Goal: Communication & Community: Answer question/provide support

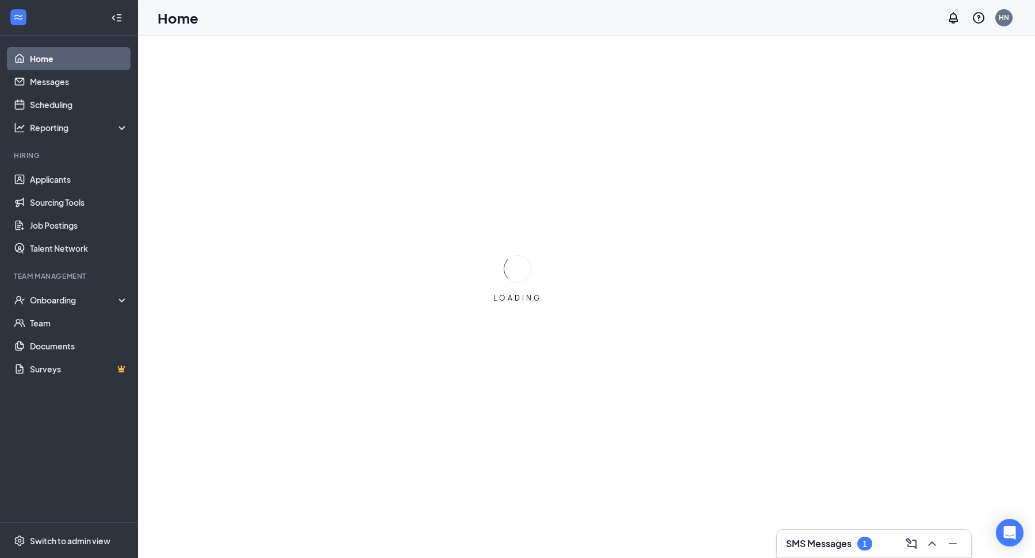
click at [815, 545] on h3 "SMS Messages" at bounding box center [819, 544] width 66 height 13
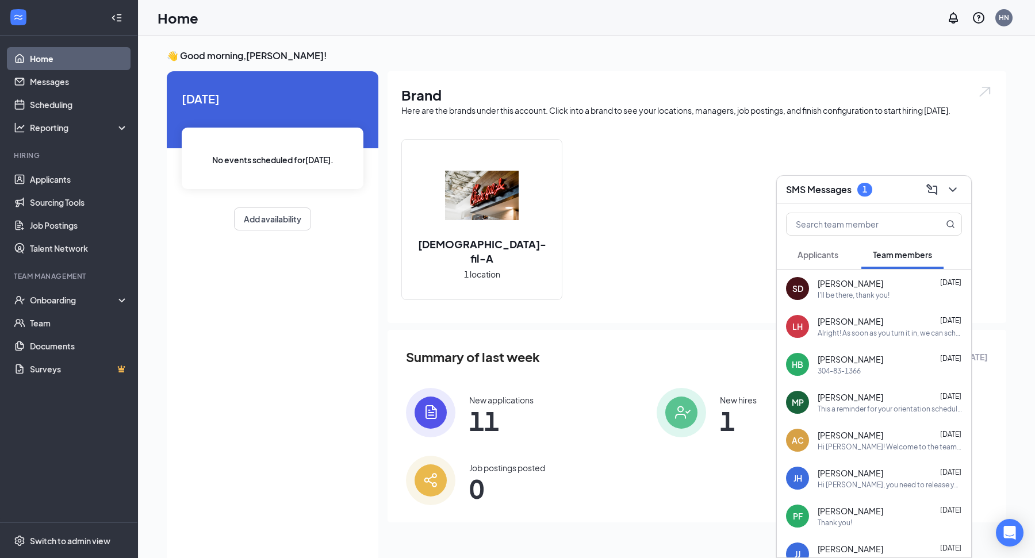
click at [820, 255] on span "Applicants" at bounding box center [818, 255] width 41 height 10
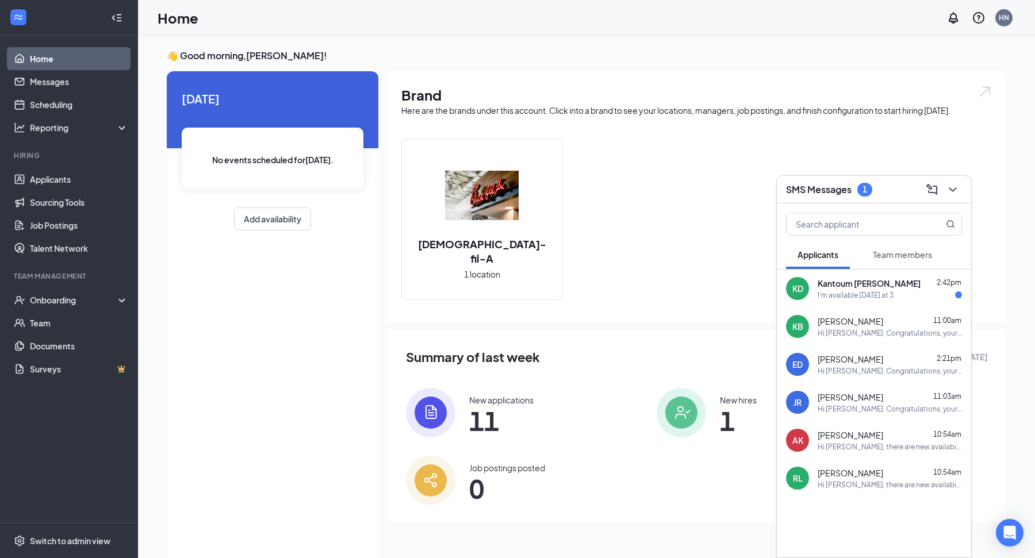
click at [896, 250] on span "Team members" at bounding box center [902, 255] width 59 height 10
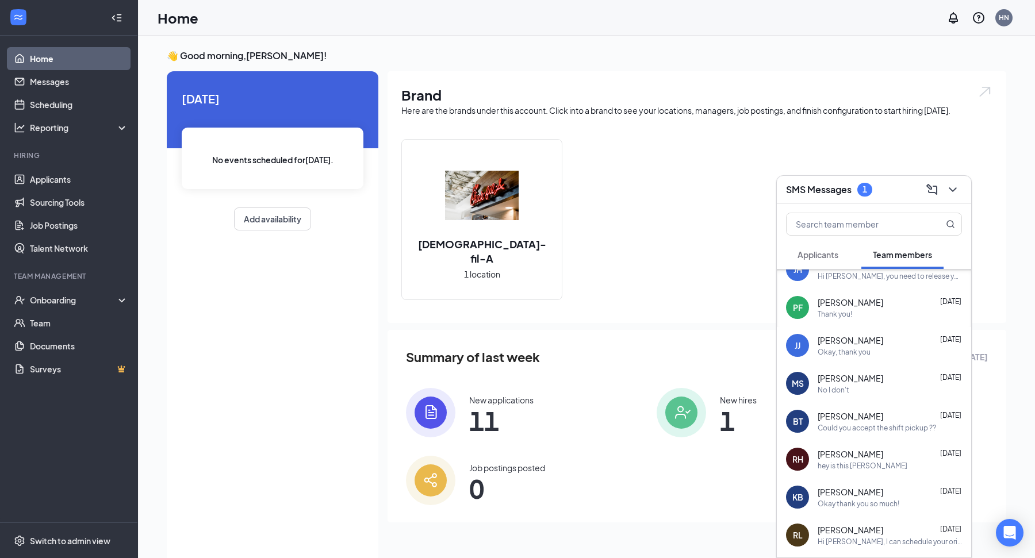
scroll to position [196, 0]
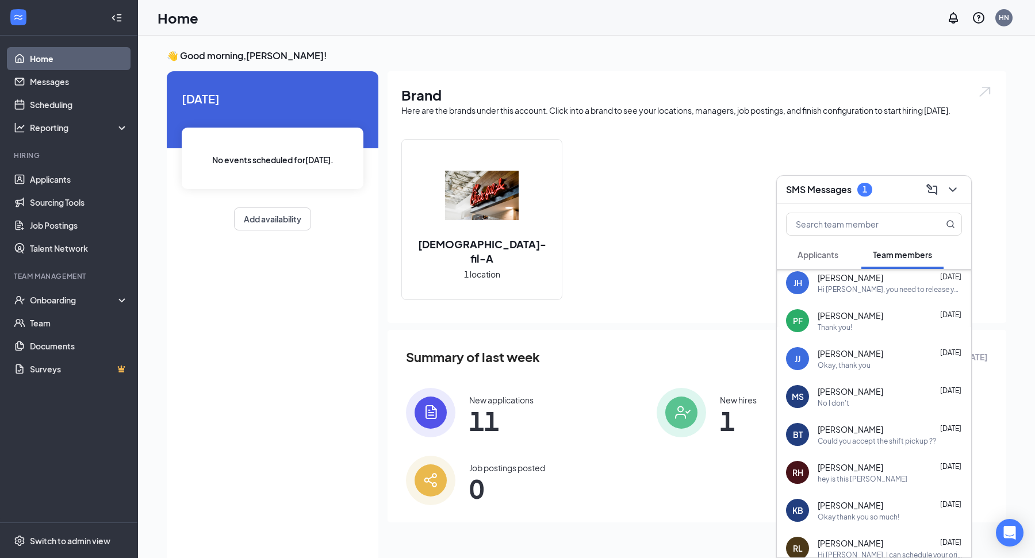
click at [886, 395] on div "[PERSON_NAME] [DATE]" at bounding box center [890, 392] width 144 height 12
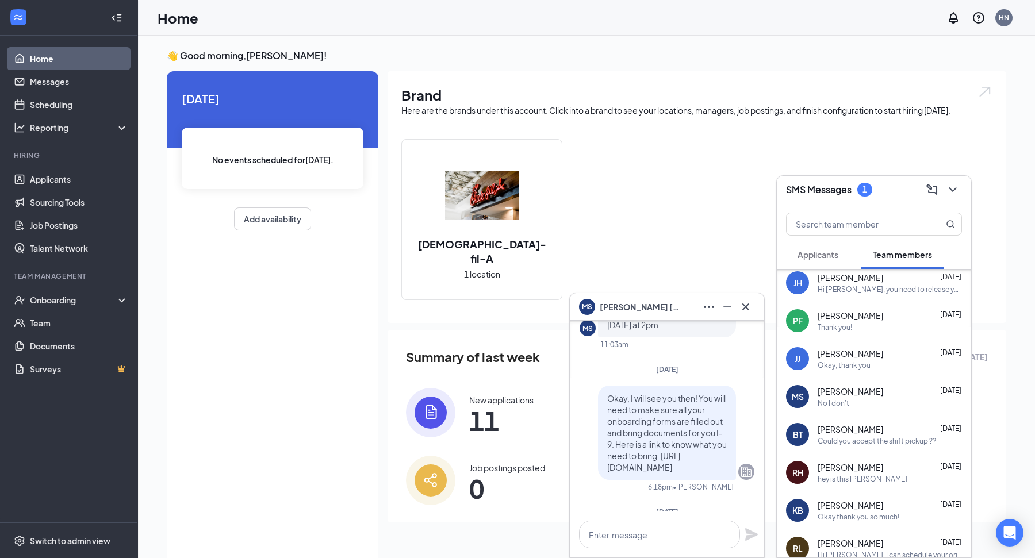
scroll to position [-907, 0]
drag, startPoint x: 609, startPoint y: 442, endPoint x: 672, endPoint y: 468, distance: 67.8
click at [672, 468] on p "Okay, I will see you then! You will need to make sure all your onboarding forms…" at bounding box center [667, 429] width 120 height 81
copy span "[URL][DOMAIN_NAME]"
click at [870, 225] on input "text" at bounding box center [855, 224] width 136 height 22
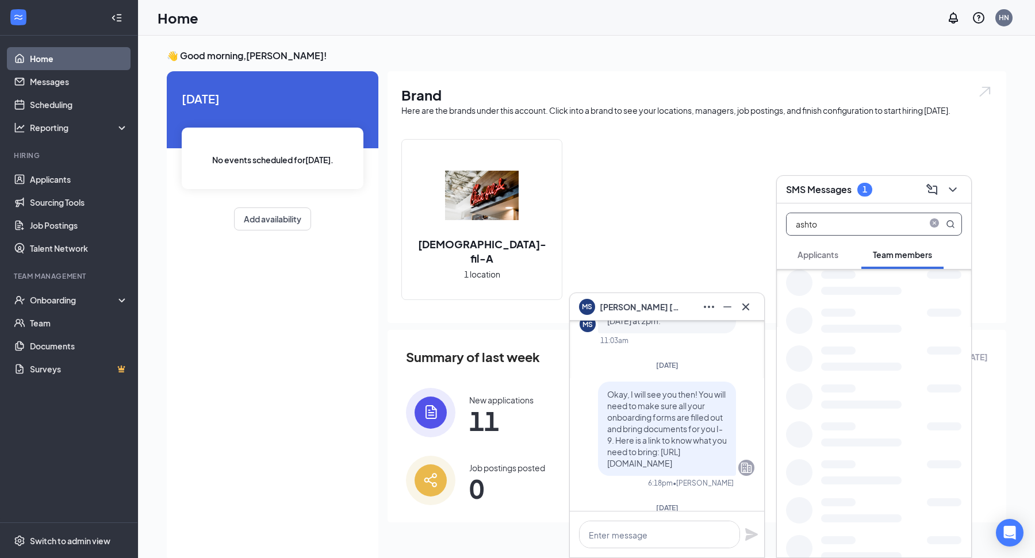
scroll to position [0, 0]
type input "ashton"
click at [855, 282] on div "[PERSON_NAME]" at bounding box center [870, 284] width 104 height 12
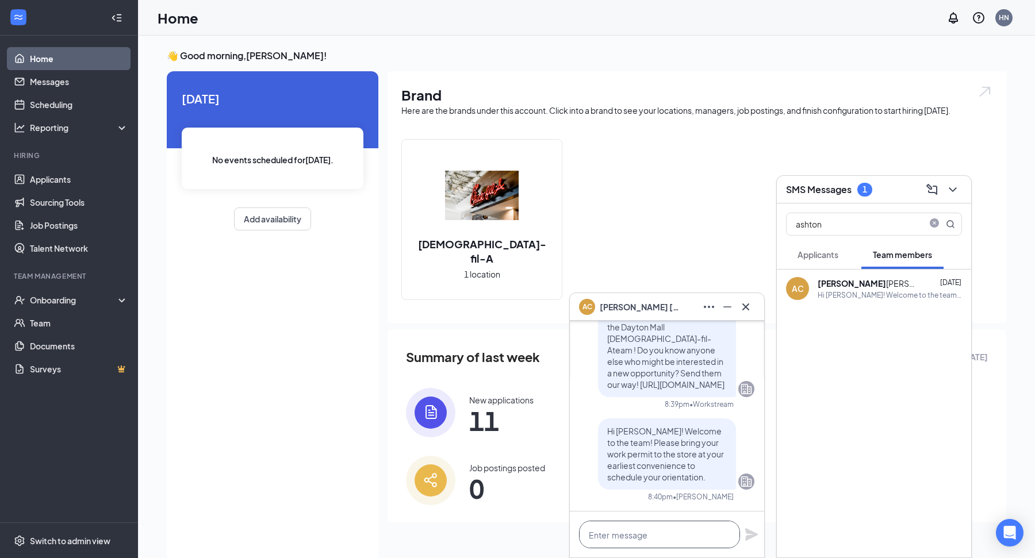
click at [608, 531] on textarea at bounding box center [659, 535] width 161 height 28
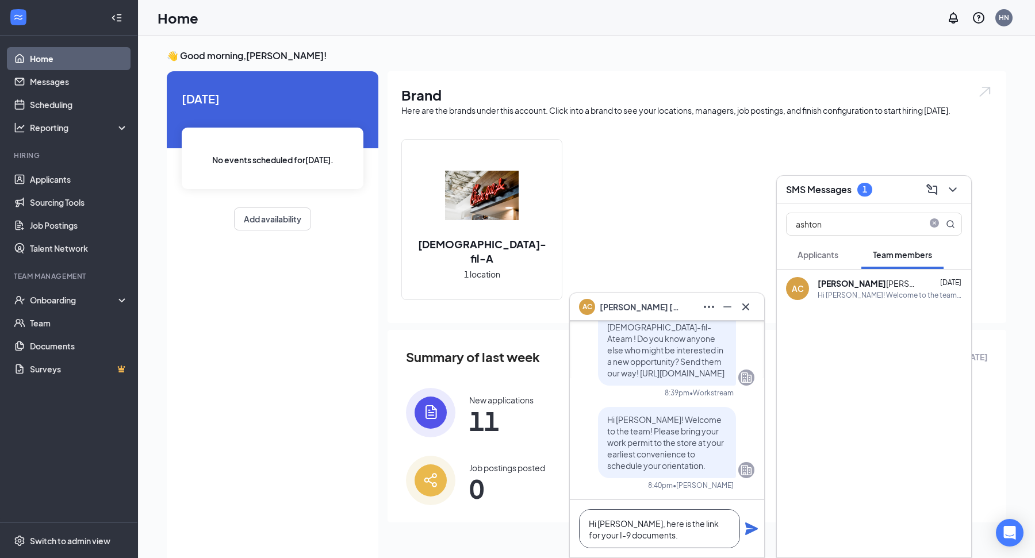
paste textarea "[URL][DOMAIN_NAME]"
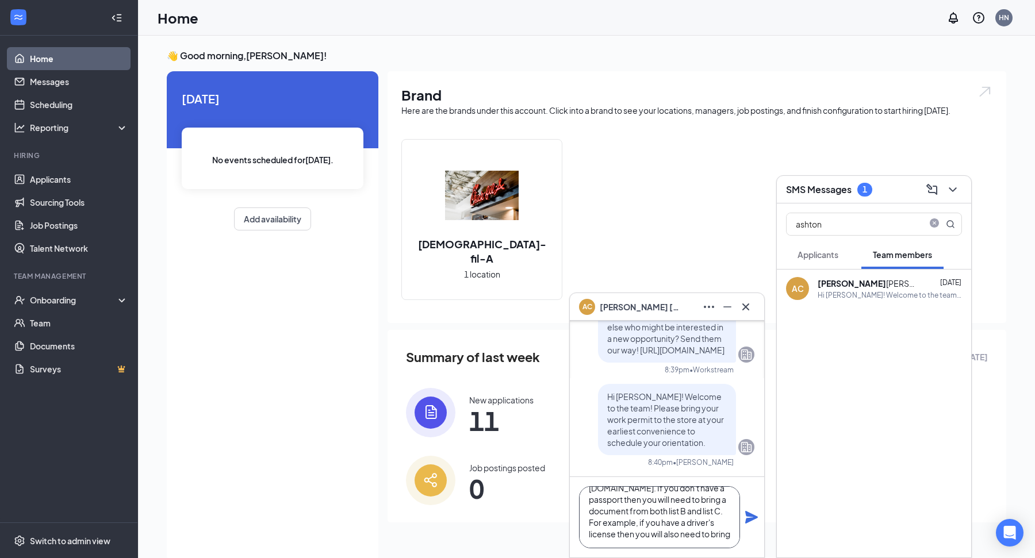
scroll to position [69, 0]
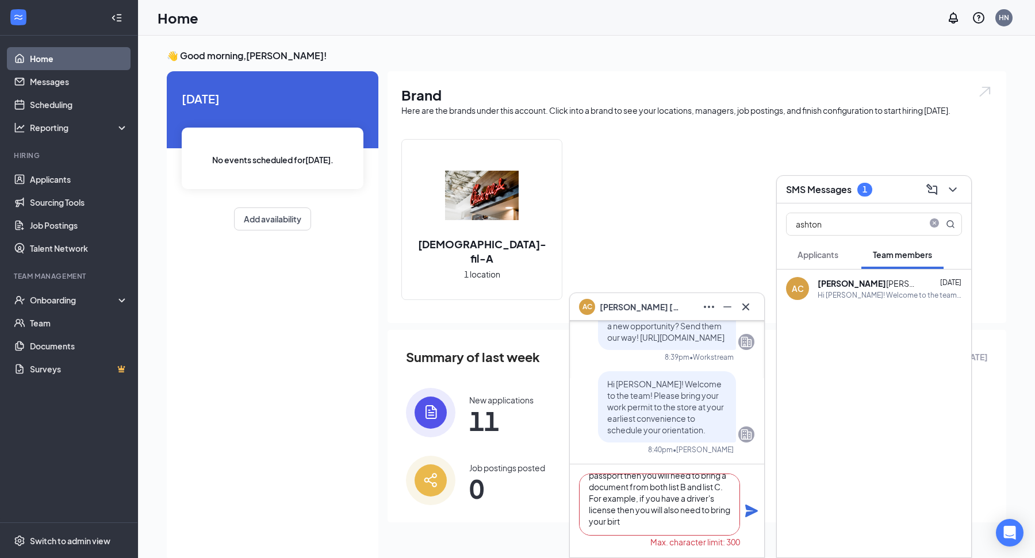
drag, startPoint x: 653, startPoint y: 519, endPoint x: 628, endPoint y: 519, distance: 25.3
click at [628, 519] on textarea "Hi [PERSON_NAME], here is the link for your I-9 documents. [URL][DOMAIN_NAME]. …" at bounding box center [659, 505] width 161 height 62
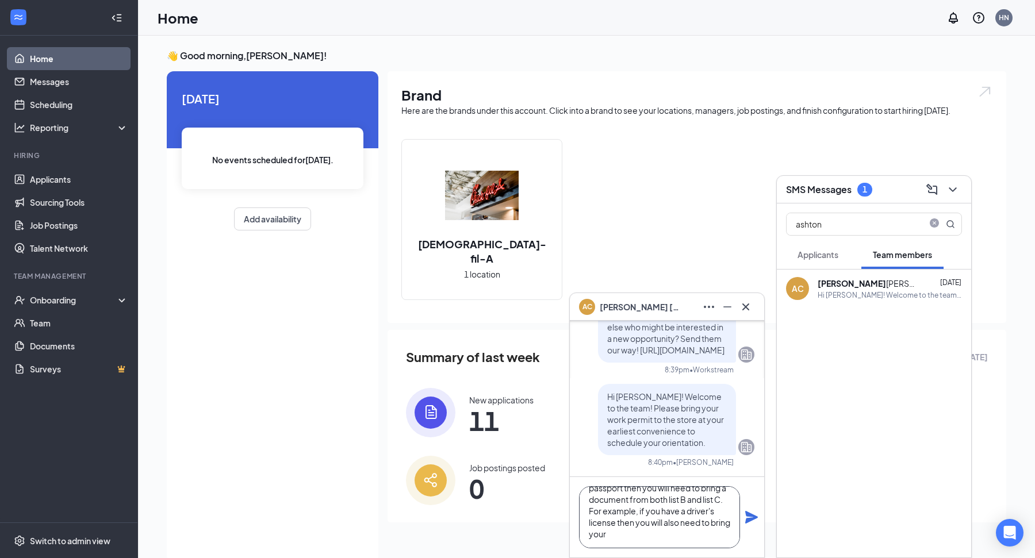
type textarea "Hi [PERSON_NAME], here is the link for your I-9 documents. [URL][DOMAIN_NAME]. …"
click at [756, 518] on icon "Plane" at bounding box center [751, 517] width 13 height 13
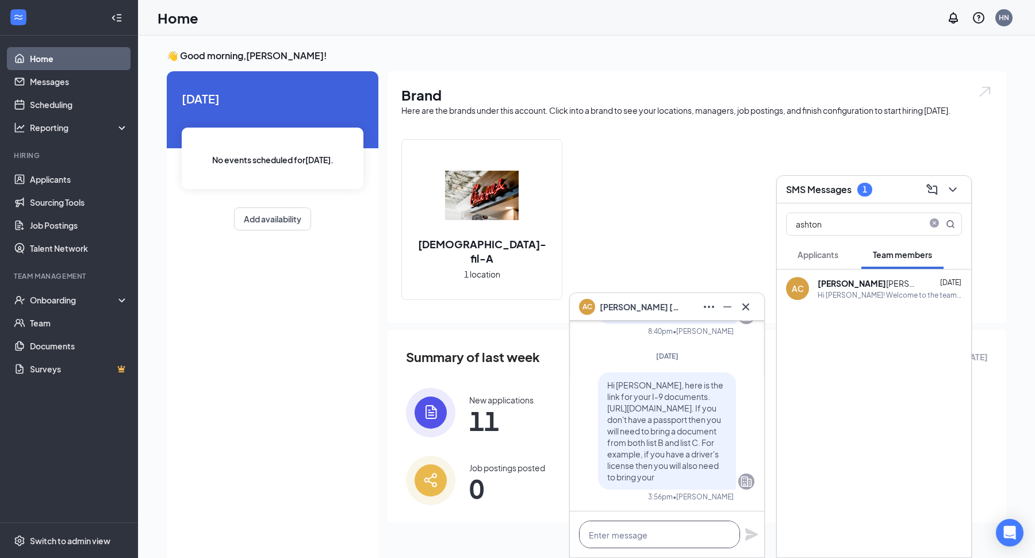
click at [628, 533] on textarea at bounding box center [659, 535] width 161 height 28
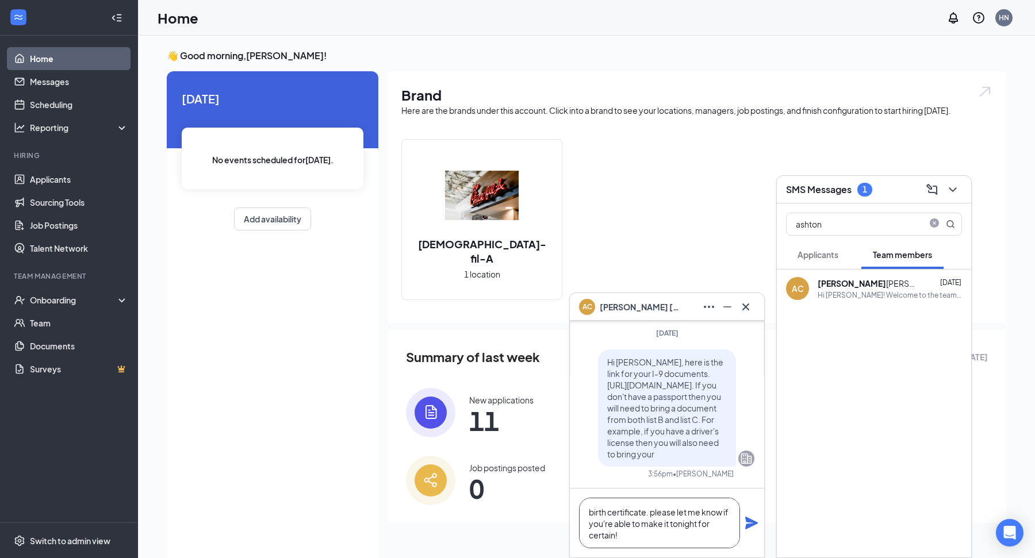
type textarea "birth certificate. please let me know if you're able to make it tonight for cer…"
click at [752, 516] on icon "Plane" at bounding box center [752, 523] width 14 height 14
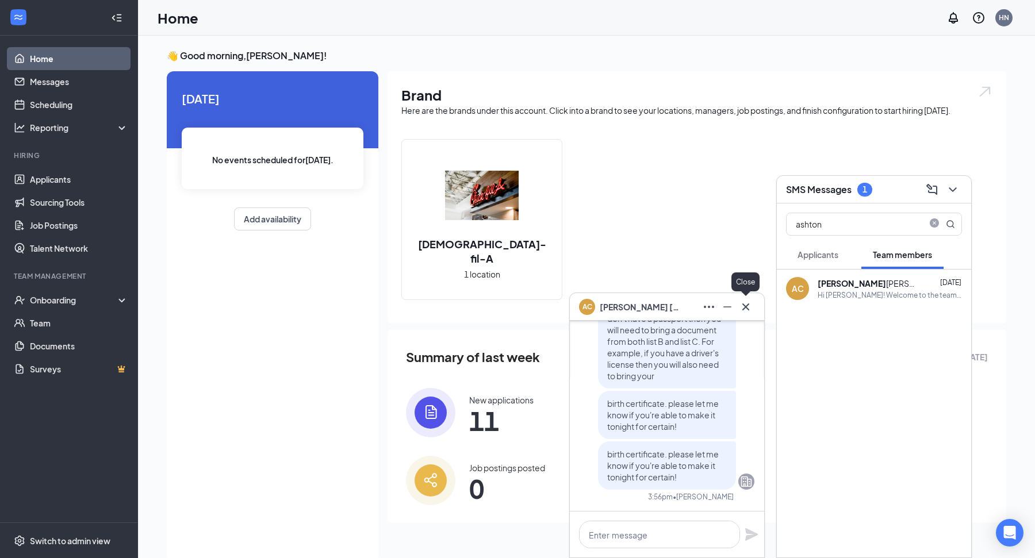
click at [750, 309] on icon "Cross" at bounding box center [746, 307] width 14 height 14
